Goal: Information Seeking & Learning: Learn about a topic

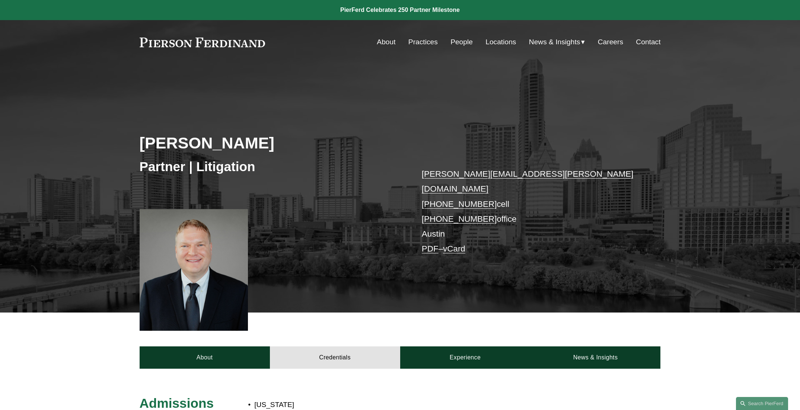
drag, startPoint x: 0, startPoint y: 0, endPoint x: 160, endPoint y: 146, distance: 216.7
click at [160, 146] on h2 "[PERSON_NAME]" at bounding box center [270, 142] width 261 height 19
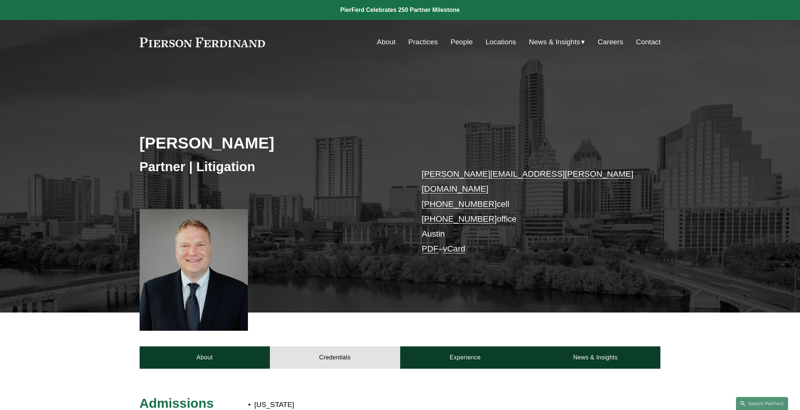
click at [320, 174] on h3 "Partner | Litigation" at bounding box center [270, 167] width 261 height 16
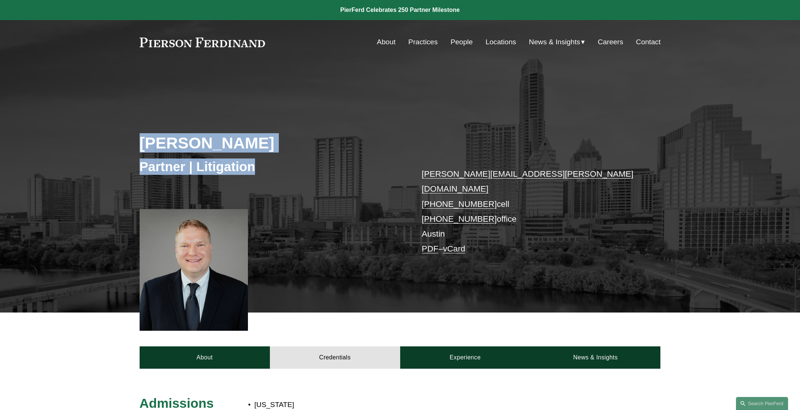
drag, startPoint x: 320, startPoint y: 174, endPoint x: 35, endPoint y: 104, distance: 293.8
click at [35, 104] on div "[PERSON_NAME] Partner | Litigation [PERSON_NAME][EMAIL_ADDRESS][PERSON_NAME][DO…" at bounding box center [400, 200] width 800 height 225
